Goal: Check status: Check status

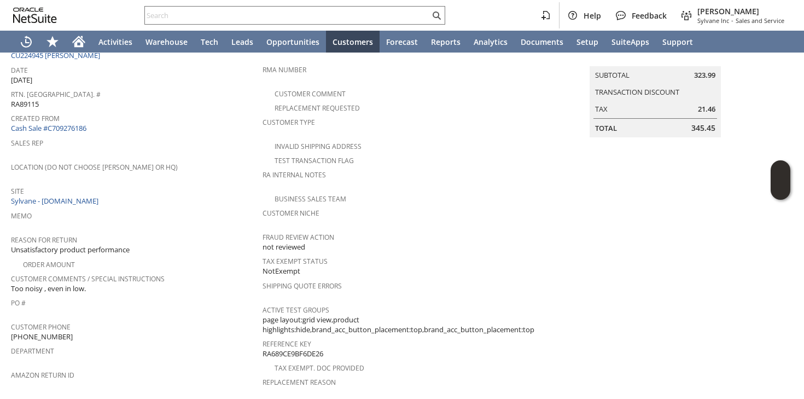
scroll to position [84, 0]
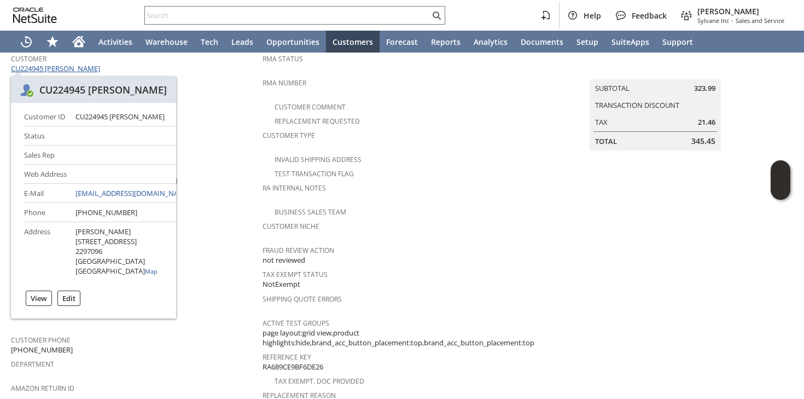
click at [83, 71] on link "CU224945 [PERSON_NAME]" at bounding box center [57, 68] width 92 height 10
click at [251, 14] on input "text" at bounding box center [287, 15] width 285 height 13
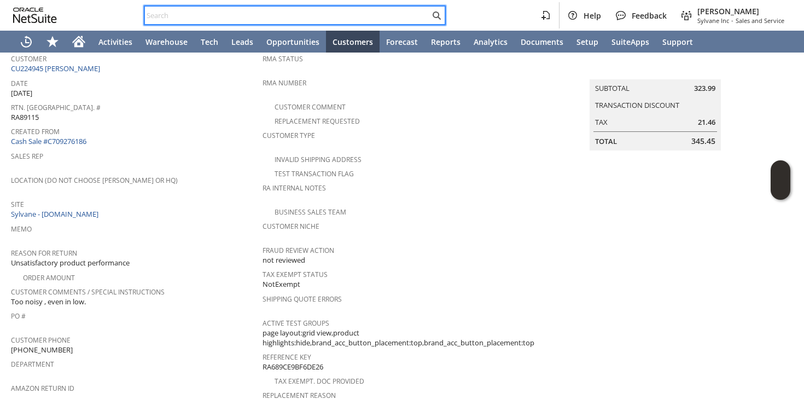
paste input "5052493378"
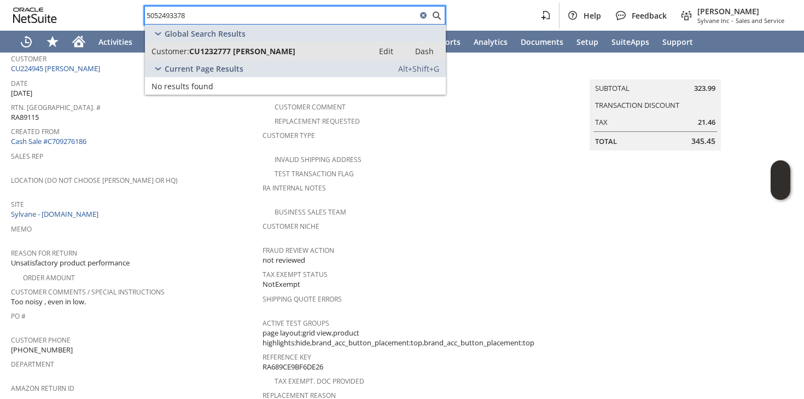
type input "5052493378"
click at [260, 49] on span "CU1232777 [PERSON_NAME]" at bounding box center [242, 51] width 106 height 10
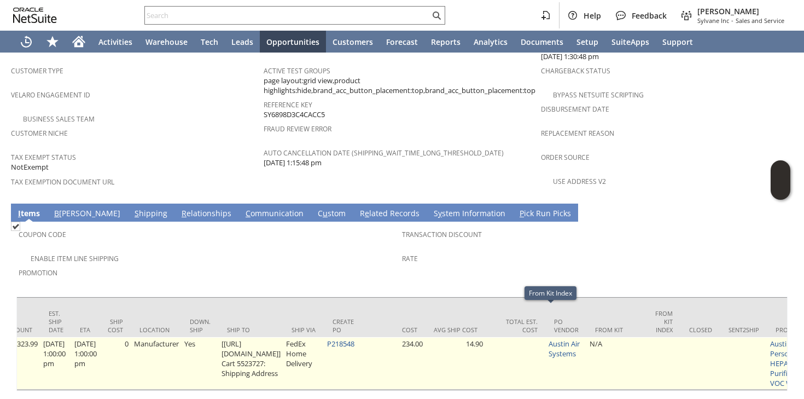
scroll to position [0, 740]
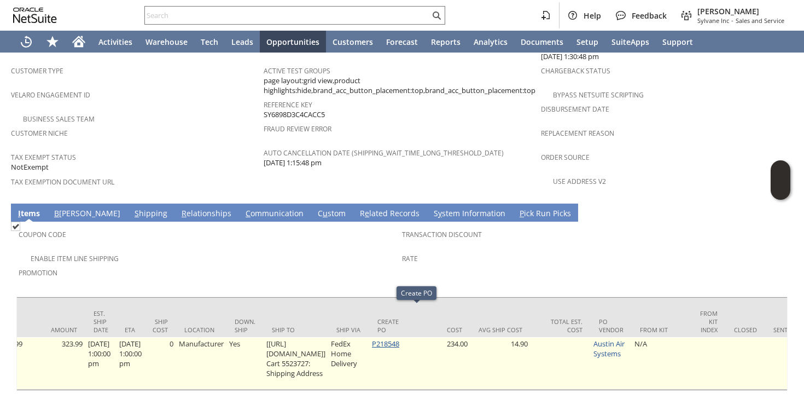
click at [399, 339] on link "P218548" at bounding box center [385, 344] width 27 height 10
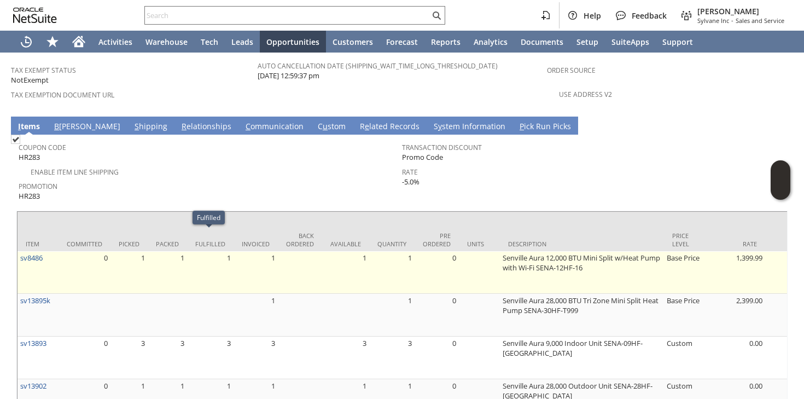
scroll to position [638, 0]
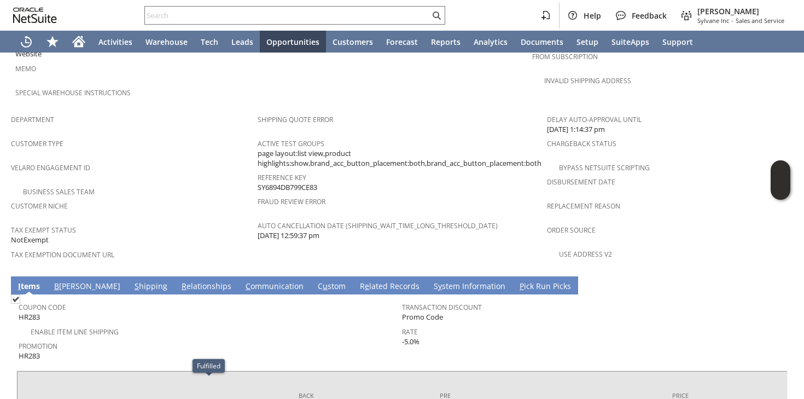
click at [103, 299] on span "Coupon Code" at bounding box center [208, 305] width 378 height 13
click at [132, 281] on link "S hipping" at bounding box center [151, 287] width 38 height 12
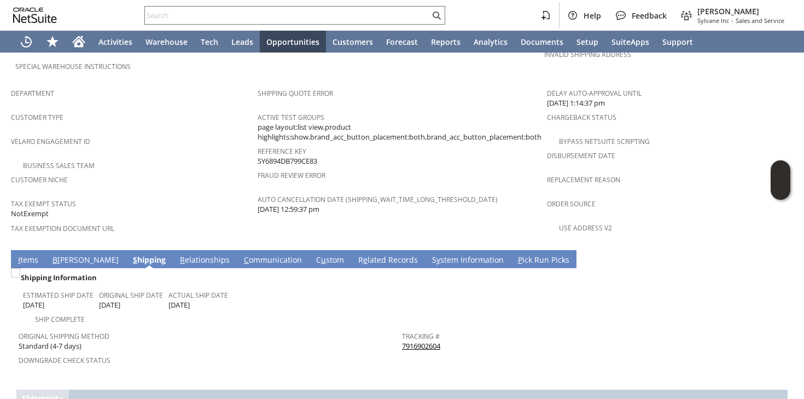
scroll to position [727, 0]
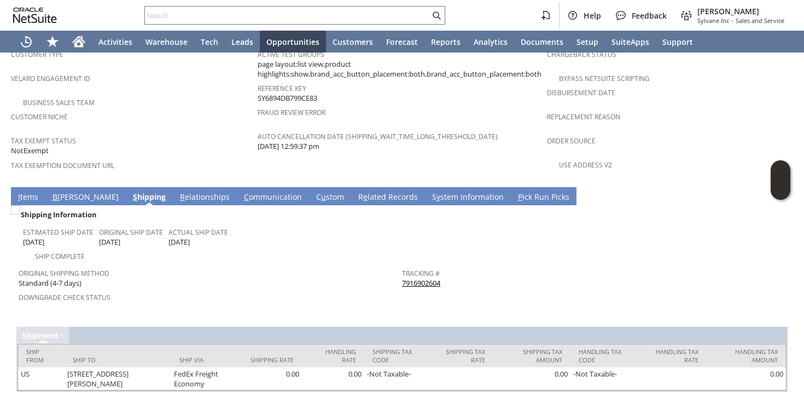
click at [419, 278] on link "7916902604" at bounding box center [421, 283] width 38 height 10
click at [28, 191] on link "I tems" at bounding box center [28, 197] width 26 height 12
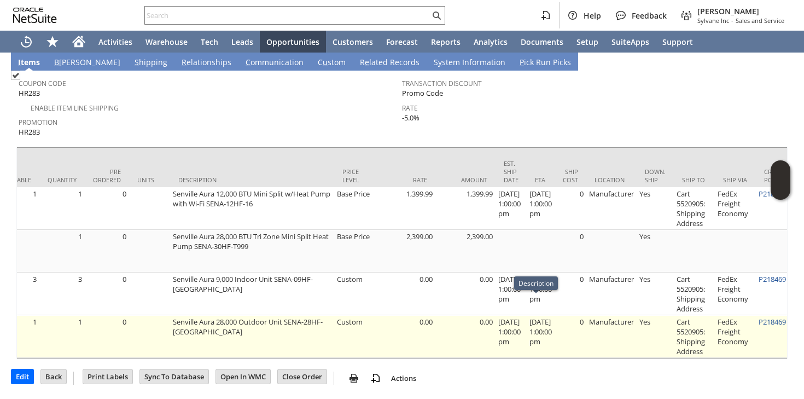
scroll to position [0, 429]
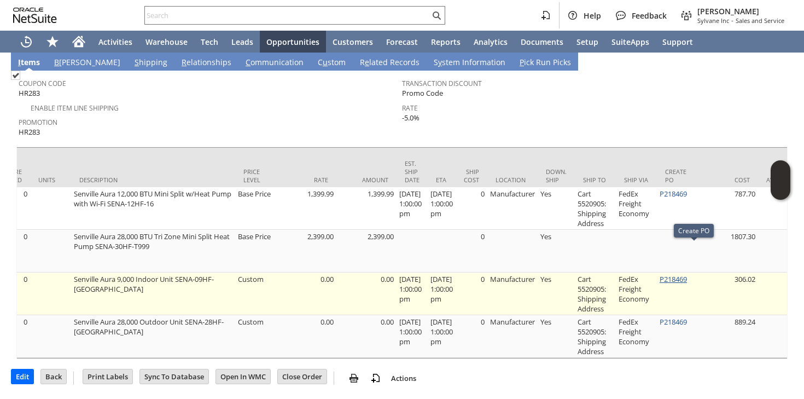
click at [679, 274] on link "P218469" at bounding box center [673, 279] width 27 height 10
